Goal: Navigation & Orientation: Find specific page/section

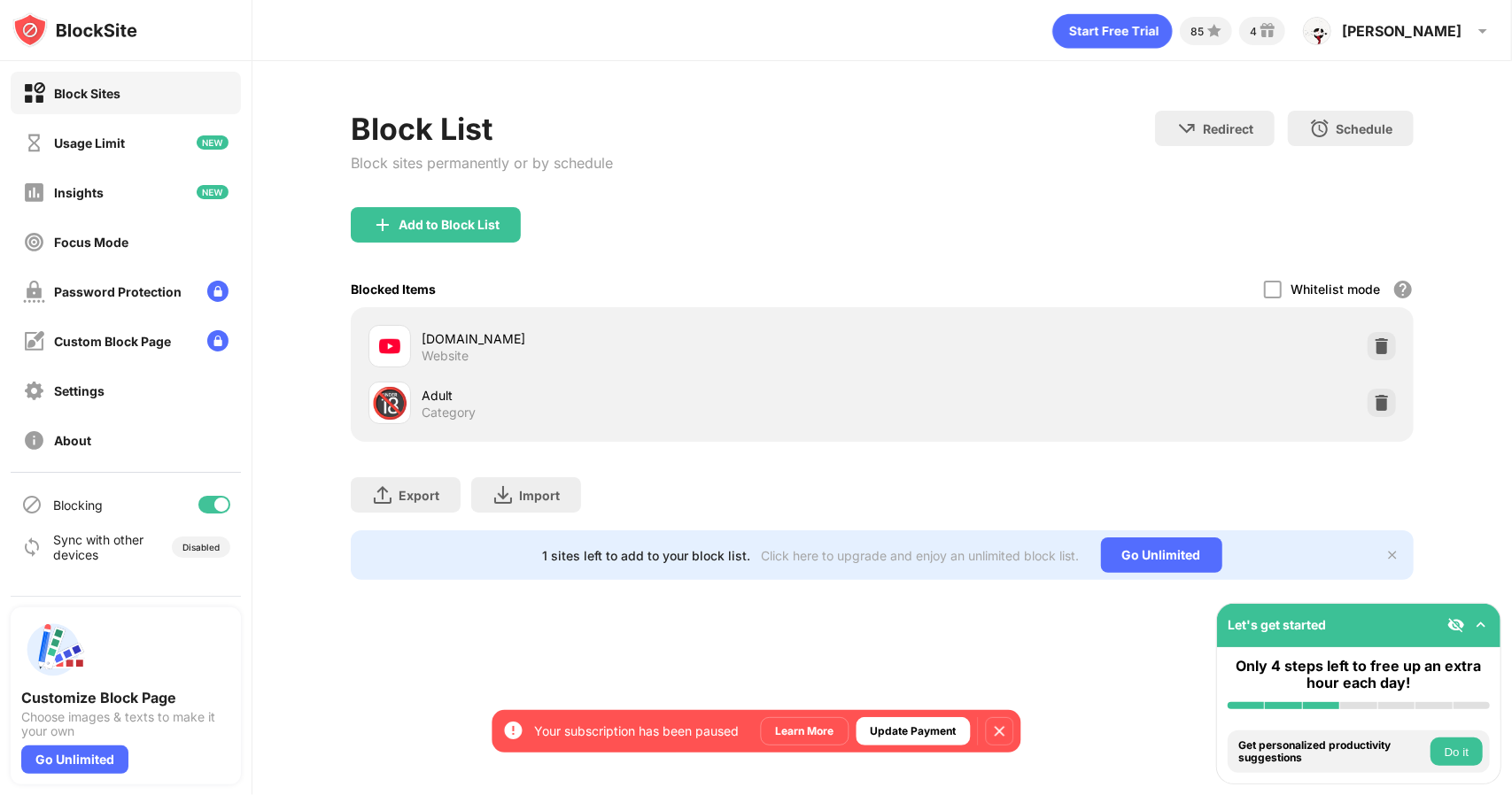
click at [208, 505] on div at bounding box center [214, 505] width 32 height 18
